Goal: Transaction & Acquisition: Purchase product/service

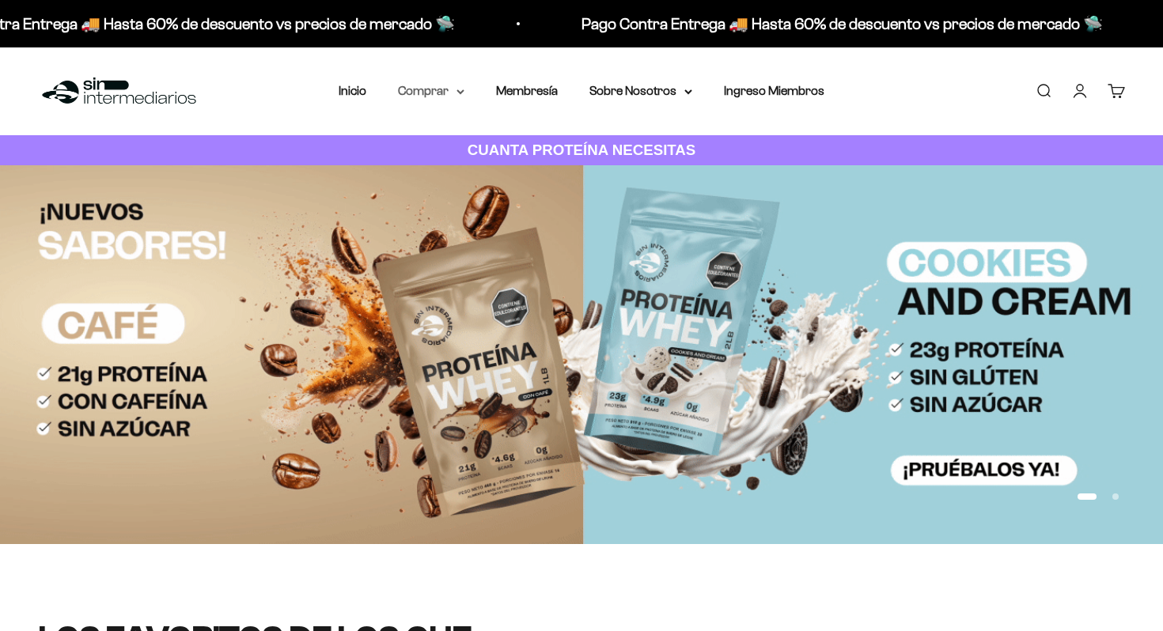
click at [445, 89] on summary "Comprar" at bounding box center [431, 91] width 66 height 21
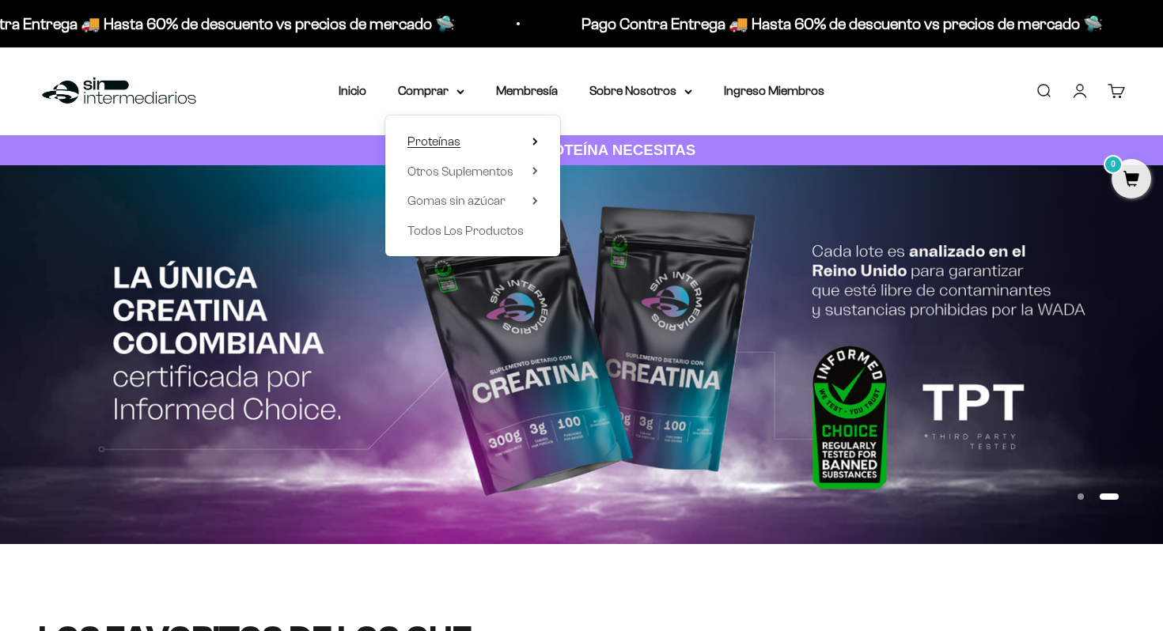
click at [465, 141] on summary "Proteínas" at bounding box center [472, 141] width 131 height 21
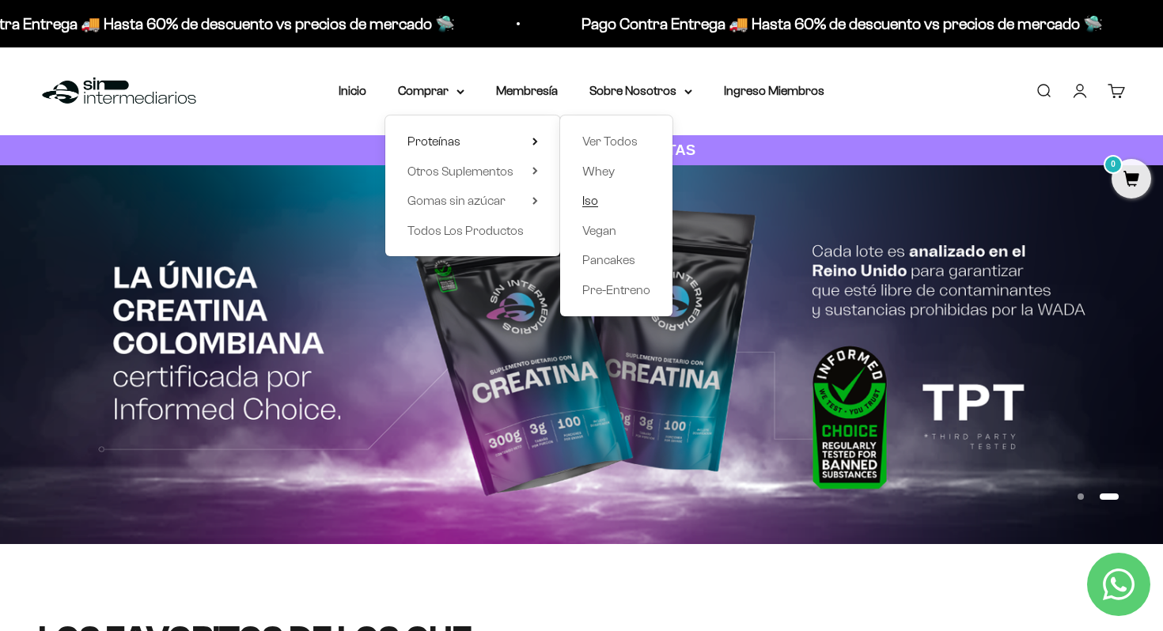
click at [617, 199] on link "Iso" at bounding box center [616, 201] width 68 height 21
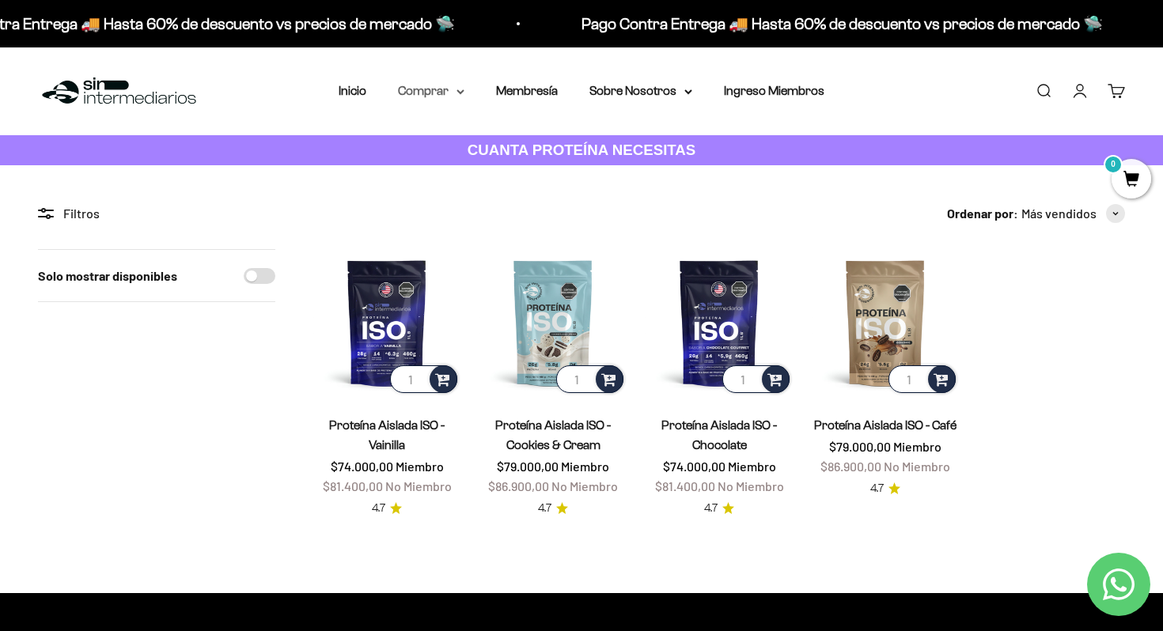
click at [422, 88] on summary "Comprar" at bounding box center [431, 91] width 66 height 21
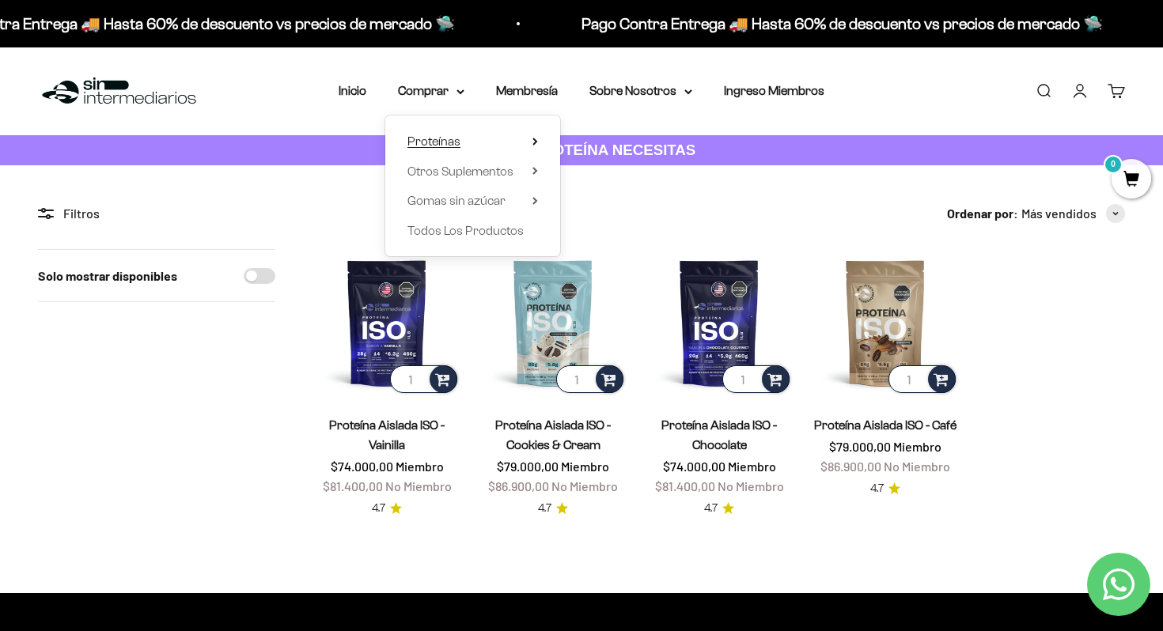
click at [422, 143] on span "Proteínas" at bounding box center [433, 140] width 53 height 13
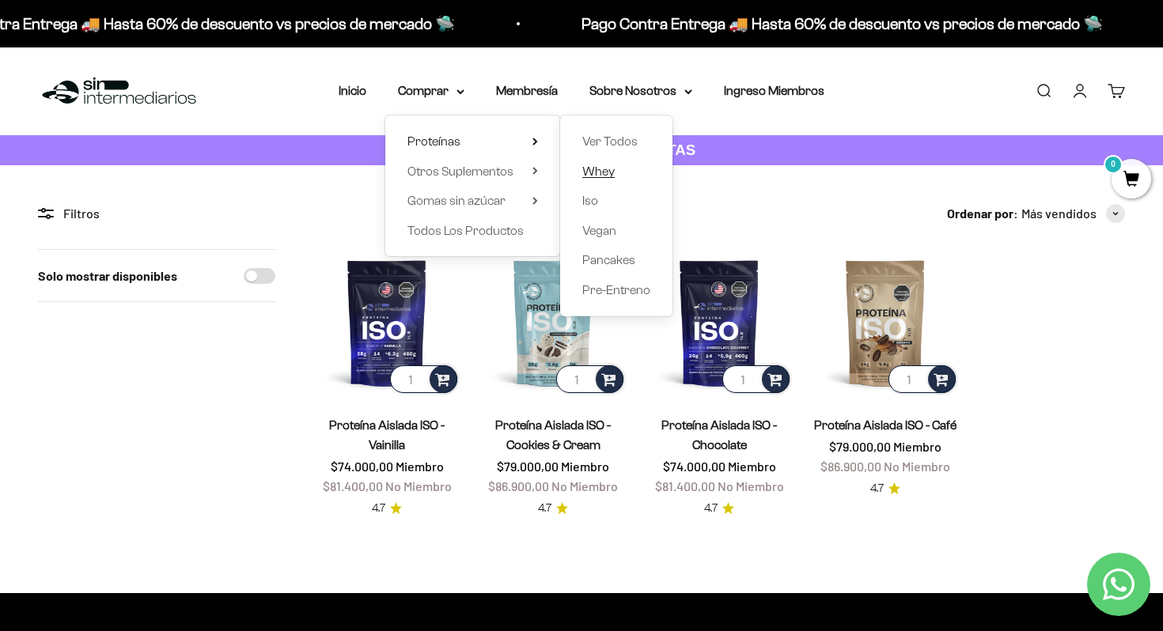
click at [602, 166] on span "Whey" at bounding box center [598, 171] width 32 height 13
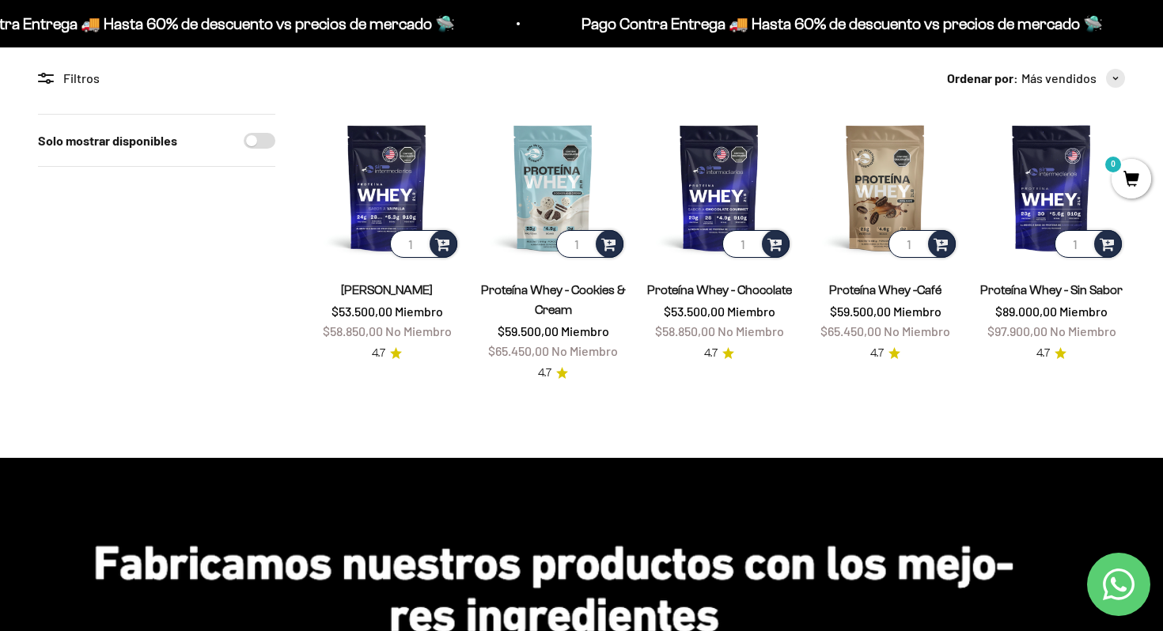
scroll to position [136, 0]
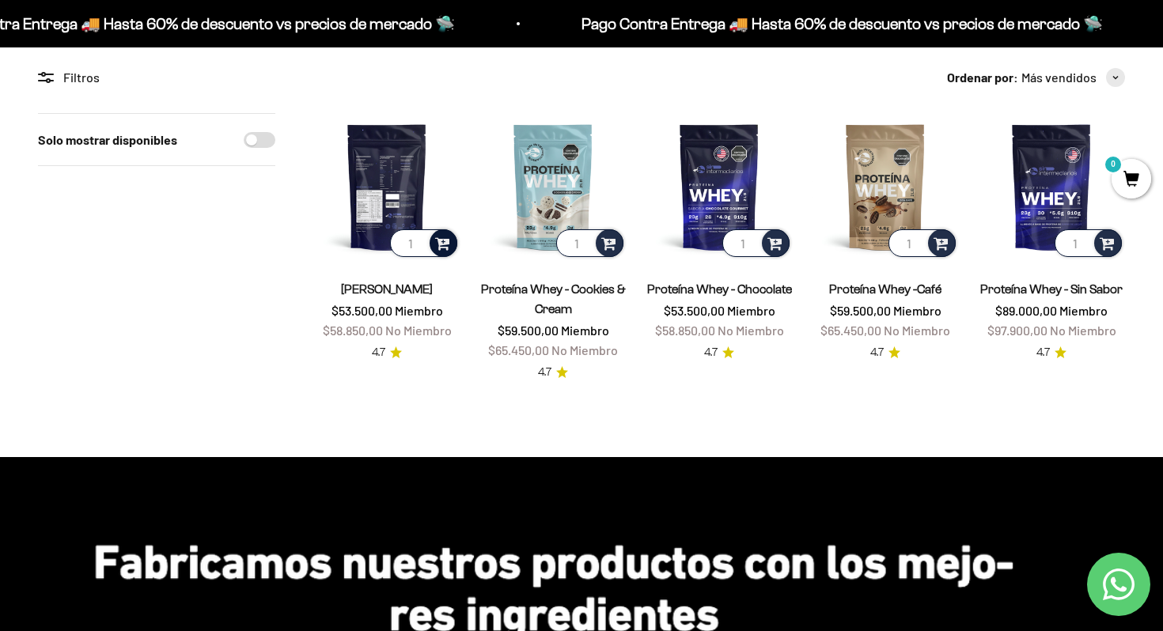
click at [453, 246] on div at bounding box center [444, 243] width 28 height 28
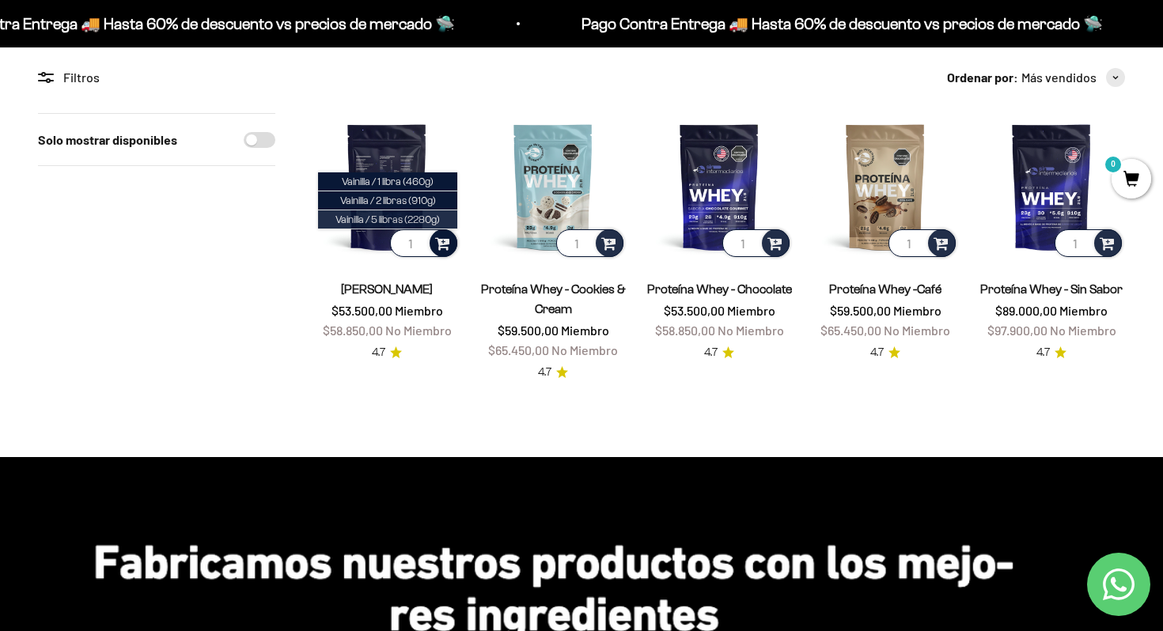
click at [429, 222] on span "Vainilla / 5 libras (2280g)" at bounding box center [387, 220] width 104 height 12
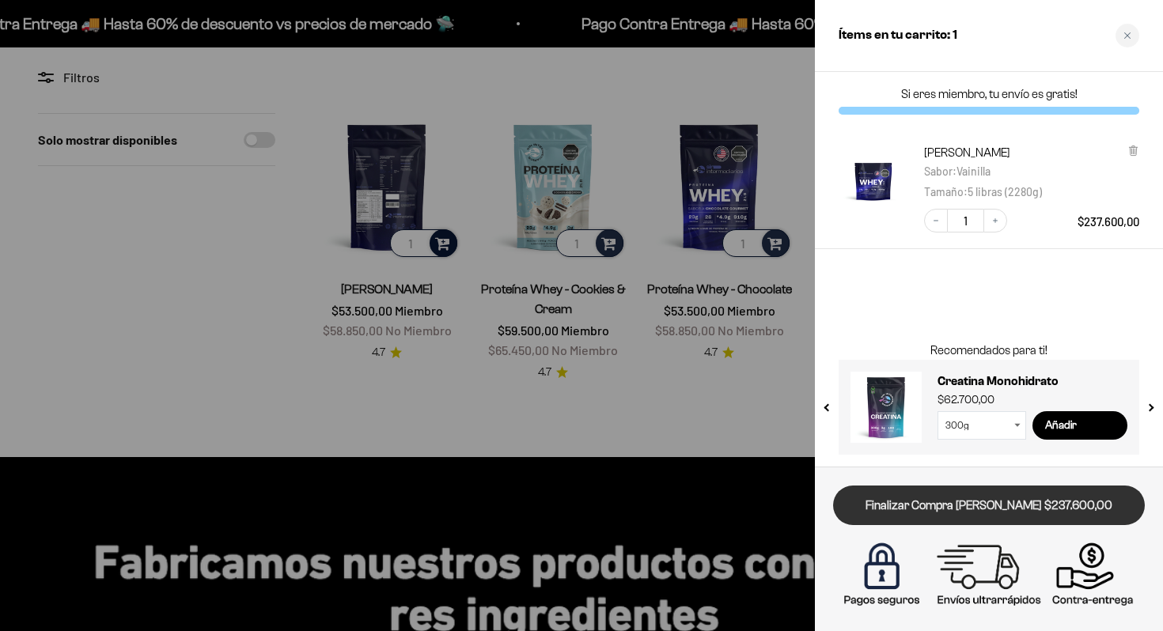
click at [1008, 506] on link "Finalizar Compra [PERSON_NAME] $237.600,00" at bounding box center [989, 506] width 312 height 40
